Goal: Task Accomplishment & Management: Use online tool/utility

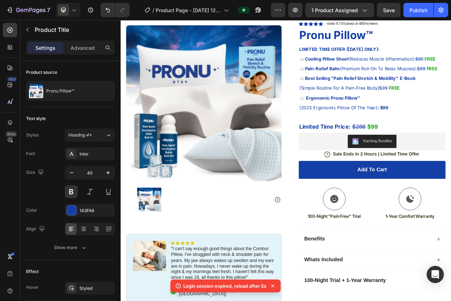
scroll to position [40, 0]
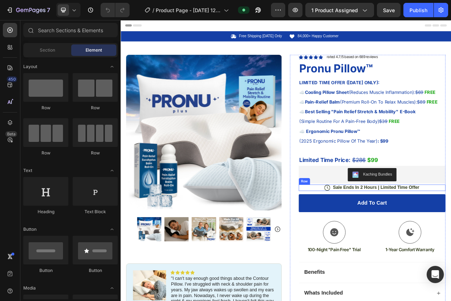
click at [378, 238] on div "Icon Sale Ends In 2 Hours | Limited Time Offer Text Block Row" at bounding box center [447, 238] width 191 height 8
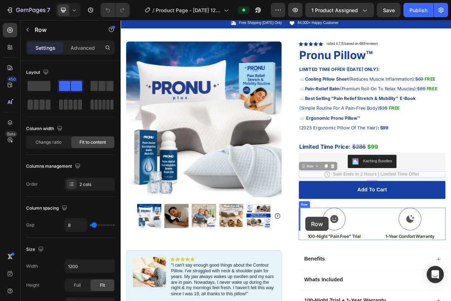
drag, startPoint x: 360, startPoint y: 228, endPoint x: 361, endPoint y: 275, distance: 46.9
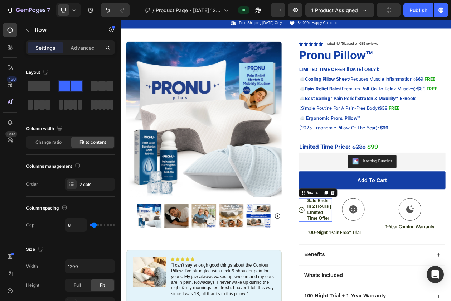
scroll to position [18, 0]
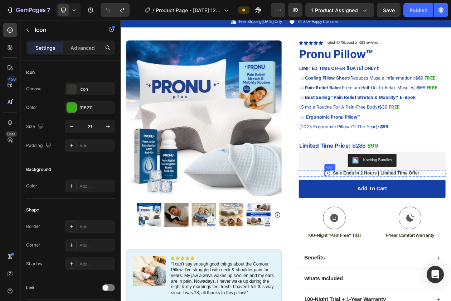
click at [390, 219] on icon at bounding box center [390, 220] width 8 height 8
click at [417, 220] on p "Sale Ends In 2 Hours | Limited Time Offer" at bounding box center [453, 220] width 112 height 8
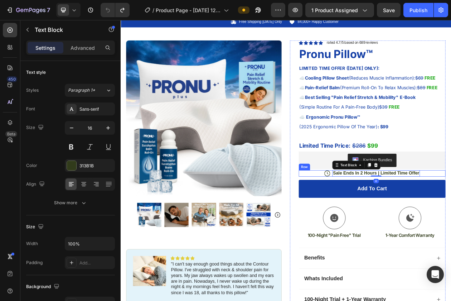
click at [369, 220] on div "Icon Sale Ends In 2 Hours | Limited Time Offer Text Block 0 Row" at bounding box center [447, 220] width 191 height 8
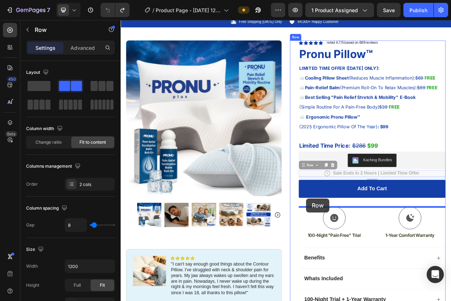
drag, startPoint x: 359, startPoint y: 212, endPoint x: 362, endPoint y: 252, distance: 39.9
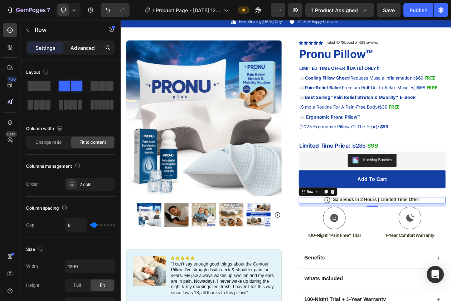
click at [82, 53] on div "Advanced" at bounding box center [83, 47] width 36 height 11
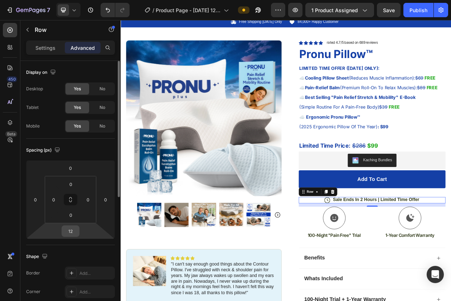
click at [71, 234] on input "12" at bounding box center [70, 231] width 14 height 11
drag, startPoint x: 449, startPoint y: 261, endPoint x: 448, endPoint y: 270, distance: 9.7
click at [448, 263] on div "12" at bounding box center [447, 261] width 191 height 4
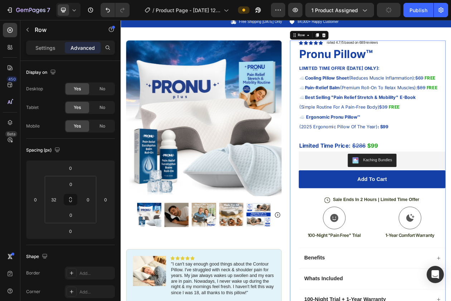
click at [448, 243] on div "Add to cart Add to Cart" at bounding box center [447, 233] width 191 height 35
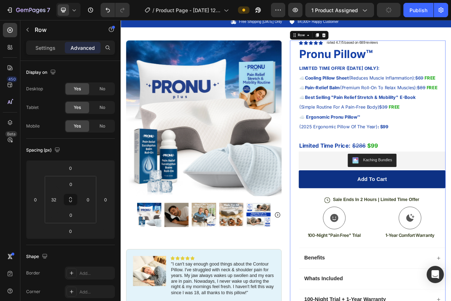
click at [451, 234] on button "Add to cart" at bounding box center [447, 227] width 191 height 23
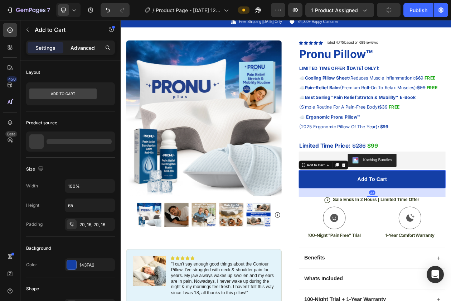
click at [81, 45] on p "Advanced" at bounding box center [83, 48] width 24 height 8
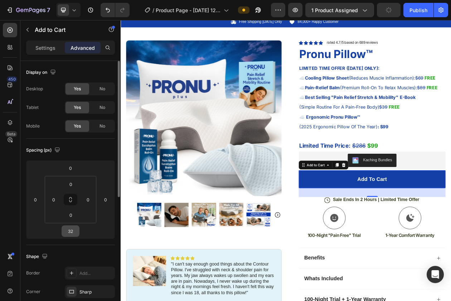
click at [69, 230] on input "32" at bounding box center [70, 231] width 14 height 11
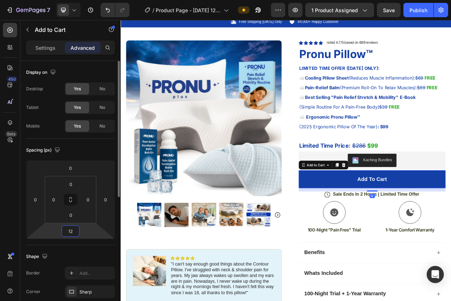
type input "1"
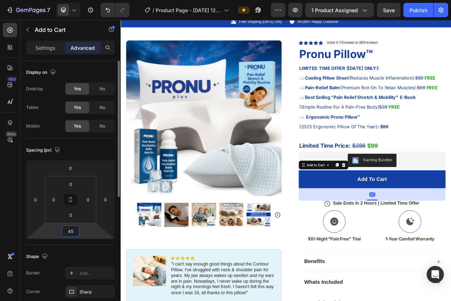
type input "4"
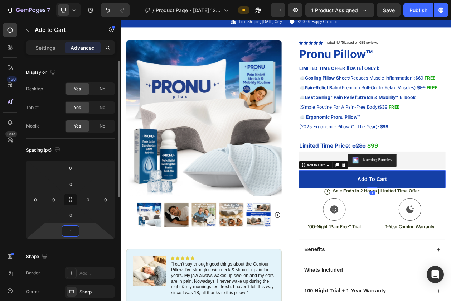
type input "10"
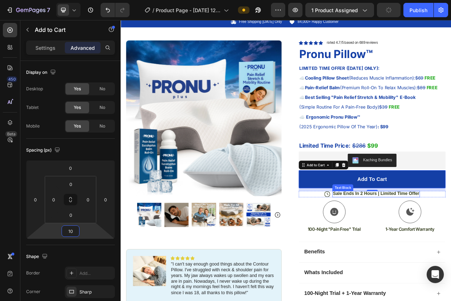
click at [427, 250] on div "Sale Ends In 2 Hours | Limited Time Offer" at bounding box center [453, 247] width 114 height 8
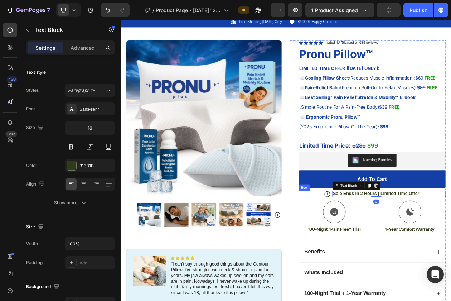
click at [371, 249] on div "Icon Sale Ends In 2 Hours | Limited Time Offer Text Block 0 Row" at bounding box center [447, 247] width 191 height 8
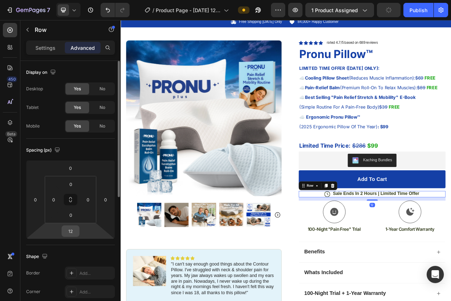
click at [68, 232] on input "12" at bounding box center [70, 231] width 14 height 11
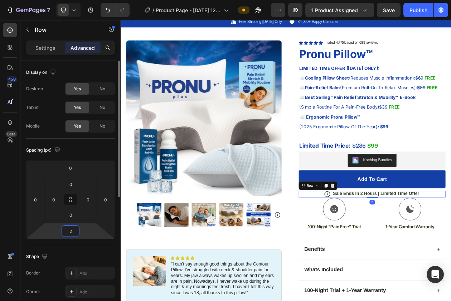
type input "20"
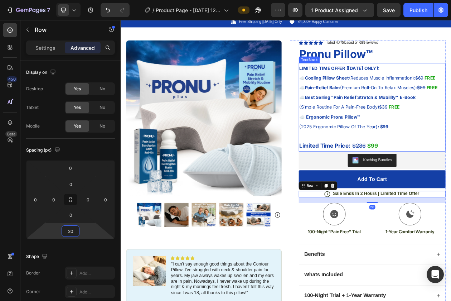
click at [407, 140] on p "☁️ Ergonomic Pronu Pillow™" at bounding box center [447, 146] width 189 height 13
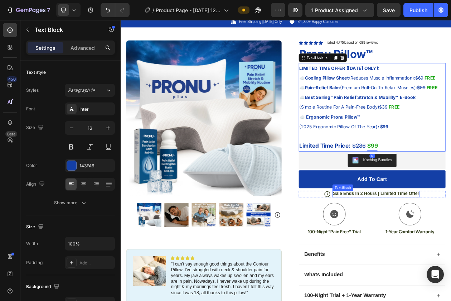
click at [420, 248] on p "Sale Ends In 2 Hours | Limited Time Offer" at bounding box center [453, 247] width 112 height 8
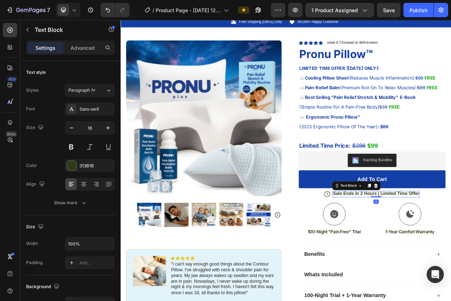
click at [407, 248] on p "Sale Ends In 2 Hours | Limited Time Offer" at bounding box center [453, 247] width 112 height 8
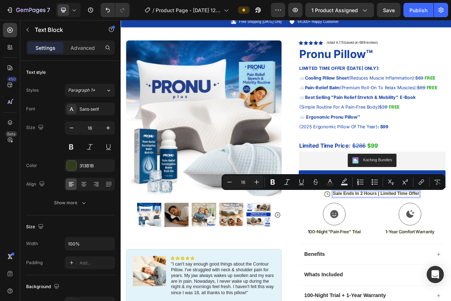
click at [403, 247] on p "Sale Ends In 2 Hours | Limited Time Offer" at bounding box center [453, 247] width 112 height 8
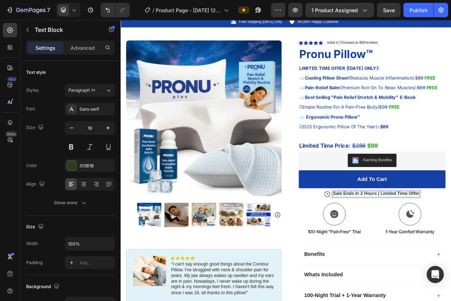
click at [403, 247] on p "Sale Ends In 2 Hours | Limited Time Offer" at bounding box center [453, 247] width 112 height 8
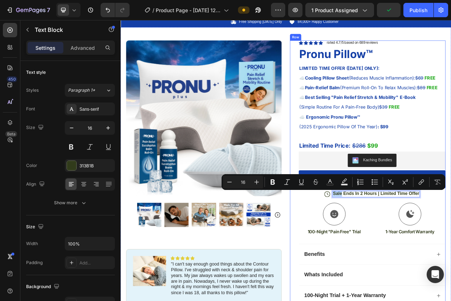
click at [451, 252] on div "Icon Icon Icon Icon Icon Icon List rated 4.7/5 based on 689 reviews Text Block …" at bounding box center [447, 225] width 191 height 356
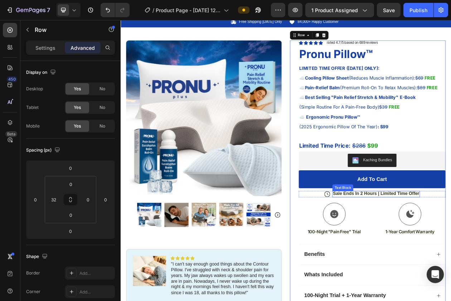
click at [403, 248] on p "Sale Ends In 2 Hours | Limited Time Offer" at bounding box center [453, 247] width 112 height 8
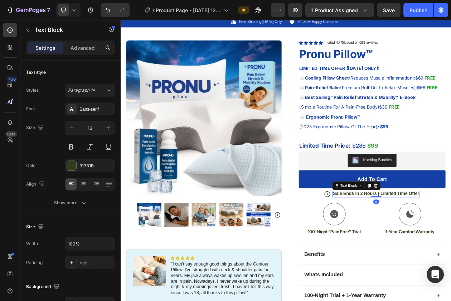
click at [403, 248] on p "Sale Ends In 2 Hours | Limited Time Offer" at bounding box center [453, 247] width 112 height 8
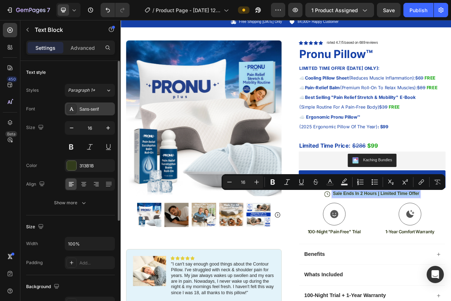
click at [99, 105] on div "Sans-serif" at bounding box center [90, 108] width 50 height 13
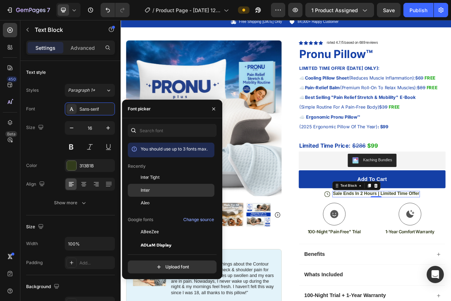
click at [149, 190] on span "Inter" at bounding box center [145, 190] width 9 height 6
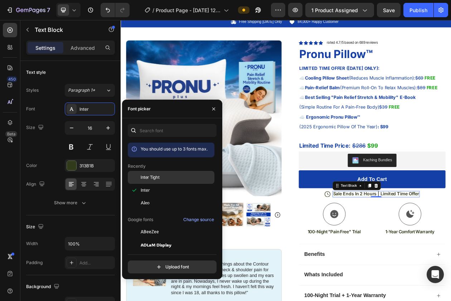
click at [149, 175] on span "Inter Tight" at bounding box center [150, 177] width 19 height 6
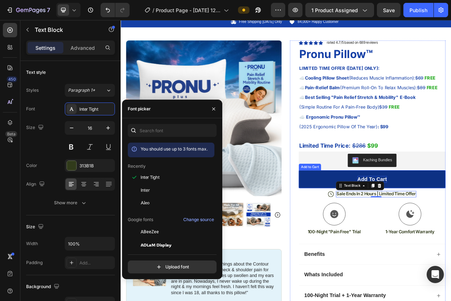
click at [451, 226] on div "Add to cart" at bounding box center [448, 227] width 38 height 9
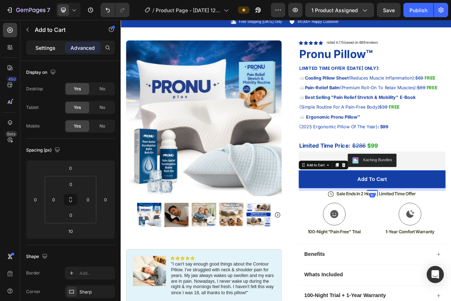
click at [40, 48] on p "Settings" at bounding box center [45, 48] width 20 height 8
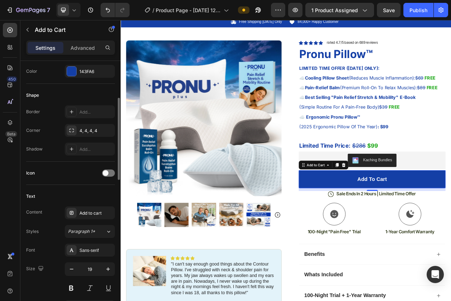
scroll to position [206, 0]
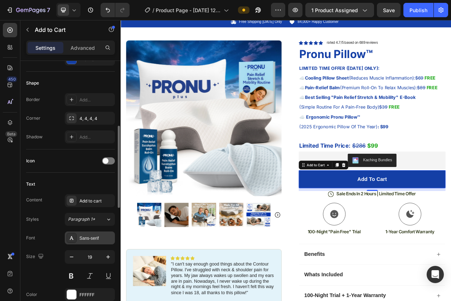
click at [98, 239] on div "Sans-serif" at bounding box center [97, 238] width 34 height 6
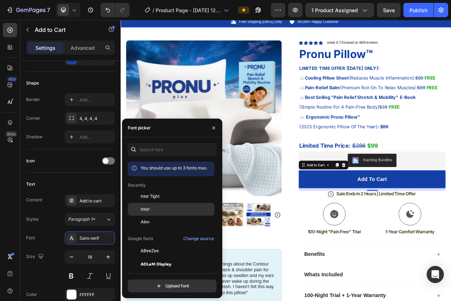
click at [142, 210] on span "Inter" at bounding box center [145, 209] width 9 height 6
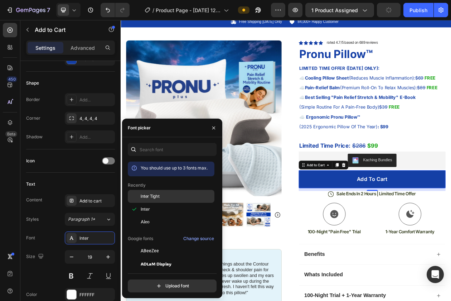
click at [143, 244] on div "Inter Tight" at bounding box center [171, 250] width 87 height 13
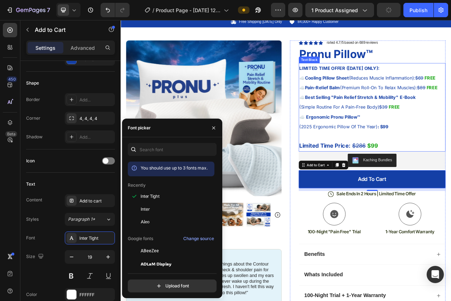
click at [451, 157] on p "(2025 Ergonomic Pillow Of The Year) : $99 Limited Time Price: $286 $99" at bounding box center [447, 172] width 189 height 38
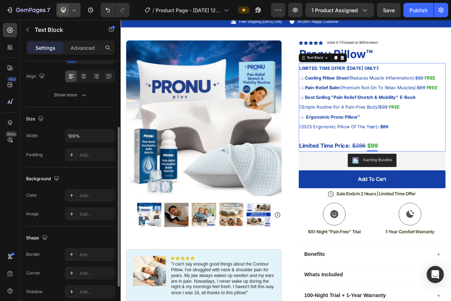
scroll to position [126, 0]
